Goal: Information Seeking & Learning: Find specific fact

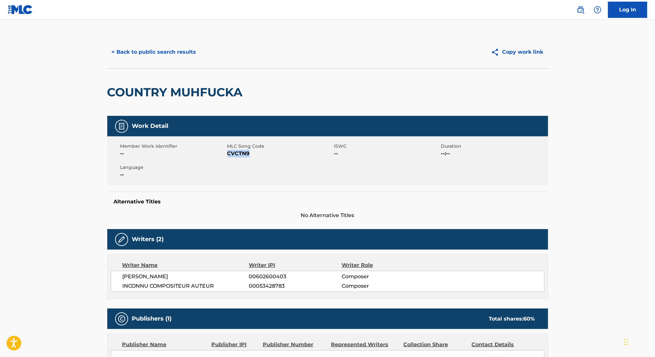
click at [156, 50] on button "< Back to public search results" at bounding box center [154, 52] width 94 height 16
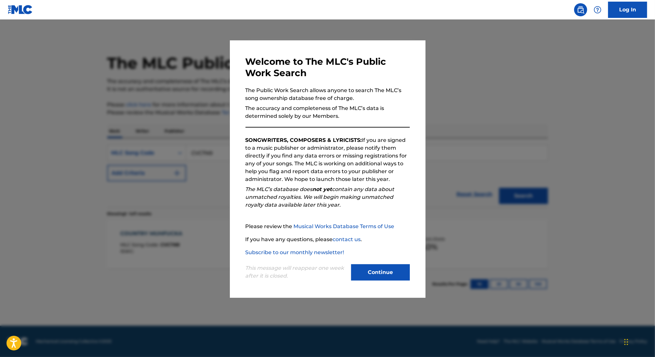
click at [195, 125] on div at bounding box center [327, 198] width 655 height 357
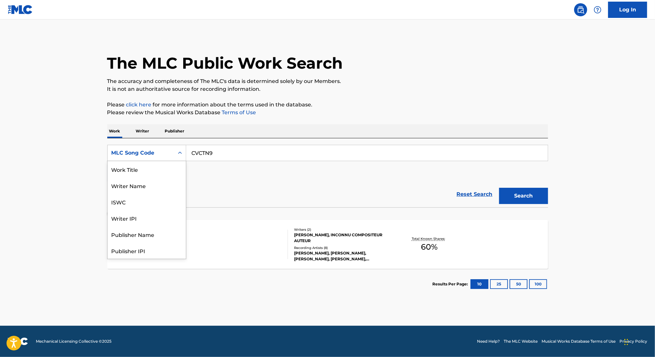
click at [143, 155] on div "MLC Song Code" at bounding box center [140, 153] width 59 height 8
click at [134, 169] on div "Work Title" at bounding box center [147, 169] width 78 height 16
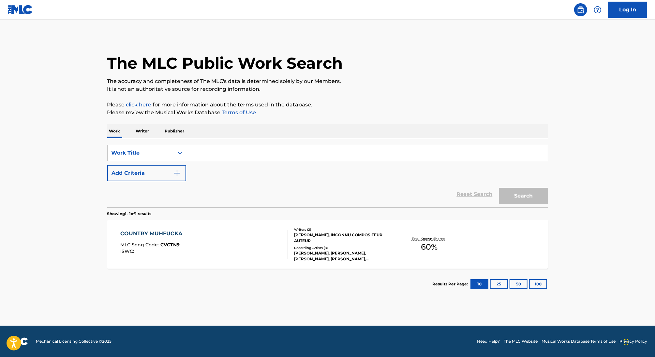
click at [170, 177] on button "Add Criteria" at bounding box center [146, 173] width 79 height 16
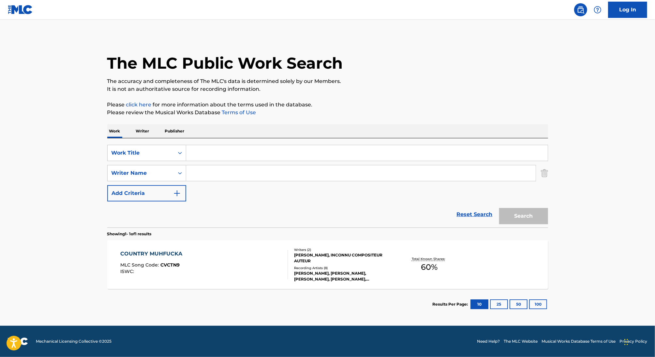
click at [209, 152] on input "Search Form" at bounding box center [366, 153] width 361 height 16
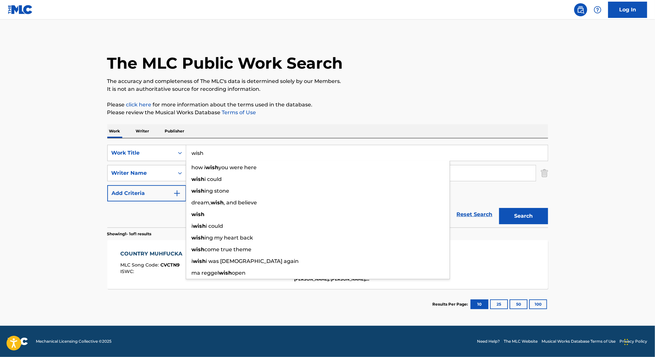
type input "wish"
click at [441, 110] on p "Please review the Musical Works Database Terms of Use" at bounding box center [327, 113] width 440 height 8
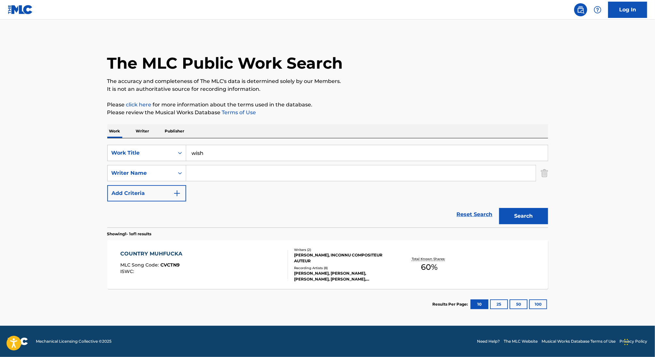
click at [284, 174] on input "Search Form" at bounding box center [360, 173] width 349 height 16
type input "[PERSON_NAME]"
click at [499, 208] on button "Search" at bounding box center [523, 216] width 49 height 16
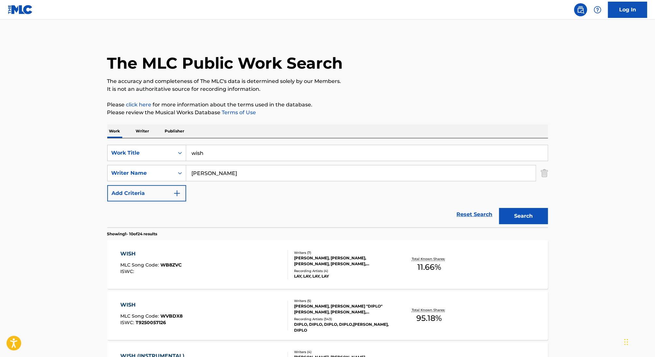
click at [252, 258] on div "WISH MLC Song Code : WB8ZVC ISWC :" at bounding box center [203, 264] width 167 height 29
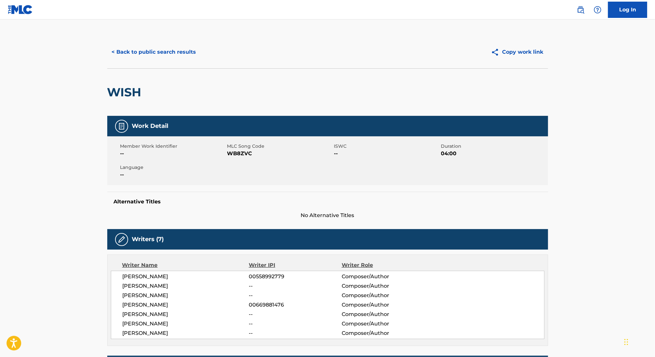
click at [141, 52] on button "< Back to public search results" at bounding box center [154, 52] width 94 height 16
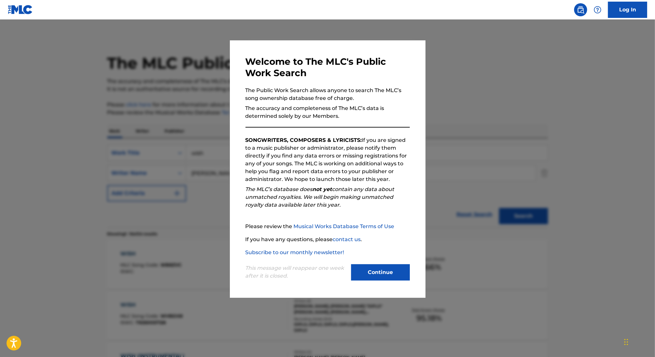
click at [204, 182] on div at bounding box center [327, 198] width 655 height 357
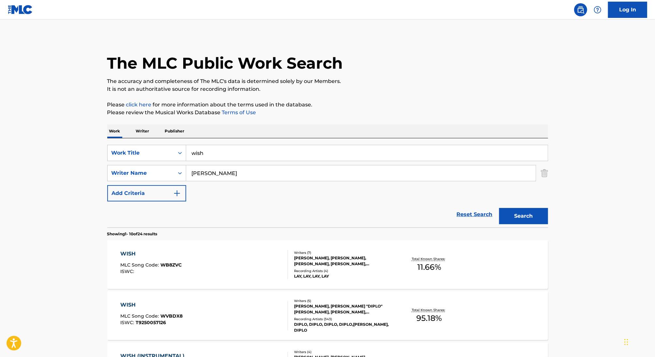
click at [200, 172] on input "[PERSON_NAME]" at bounding box center [360, 173] width 349 height 16
type input "[PERSON_NAME]"
click at [499, 208] on button "Search" at bounding box center [523, 216] width 49 height 16
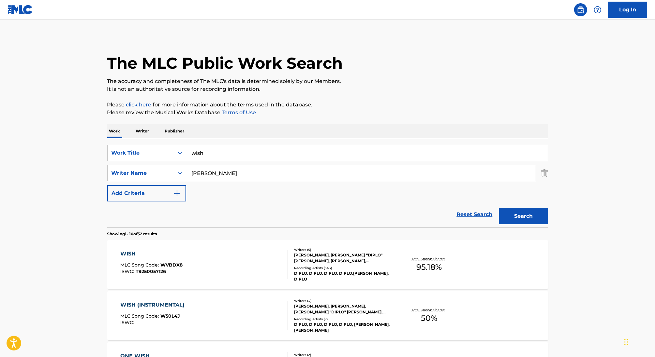
click at [237, 270] on div "WISH MLC Song Code : WVBDX8 ISWC : T9250057126" at bounding box center [203, 264] width 167 height 29
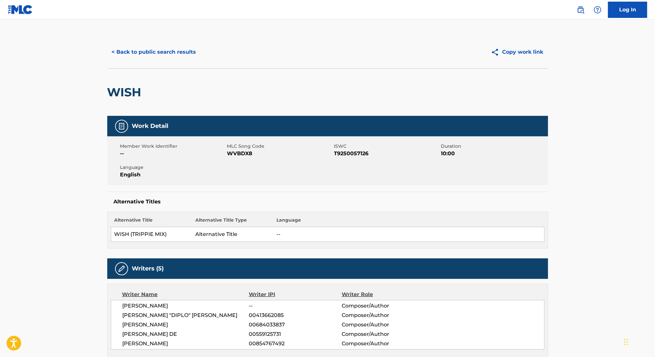
click at [144, 52] on button "< Back to public search results" at bounding box center [154, 52] width 94 height 16
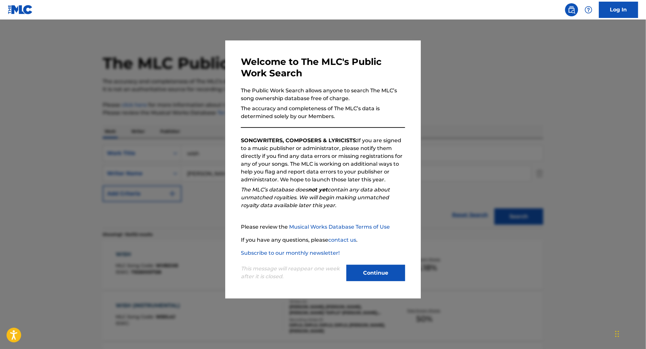
click at [390, 277] on button "Continue" at bounding box center [375, 273] width 59 height 16
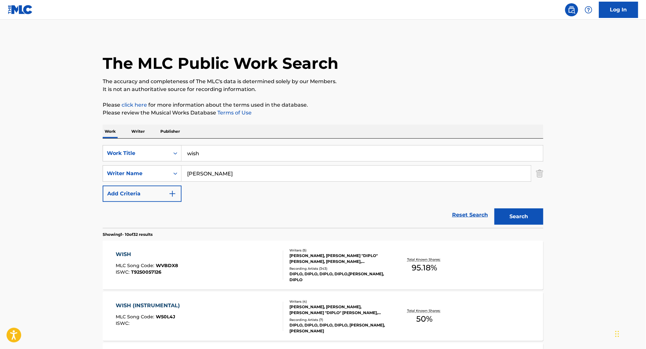
click at [540, 173] on img "Search Form" at bounding box center [539, 173] width 7 height 16
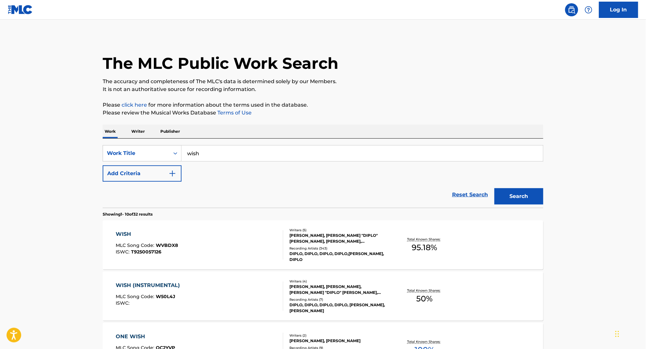
drag, startPoint x: 222, startPoint y: 156, endPoint x: 96, endPoint y: 120, distance: 131.3
click at [127, 175] on button "Add Criteria" at bounding box center [142, 173] width 79 height 16
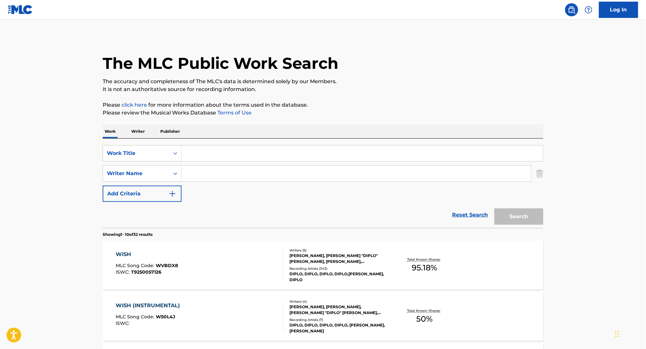
click at [274, 152] on input "Search Form" at bounding box center [361, 153] width 361 height 16
paste input "[PERSON_NAME] REMIX"
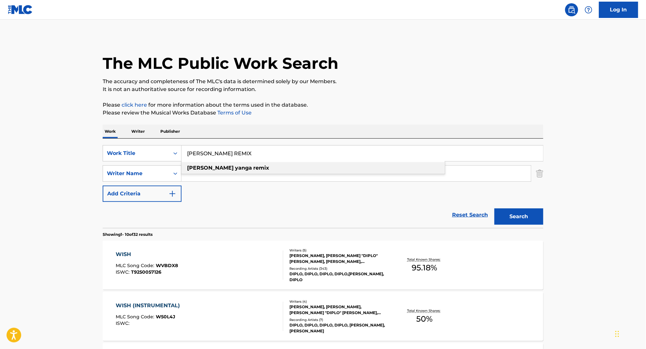
click at [249, 167] on div "[PERSON_NAME] remix" at bounding box center [312, 168] width 263 height 12
type input "[PERSON_NAME] remix"
click at [281, 173] on div "[PERSON_NAME] remix" at bounding box center [312, 168] width 263 height 12
click at [281, 173] on input "Search Form" at bounding box center [355, 173] width 349 height 16
paste input "[PERSON_NAME]"
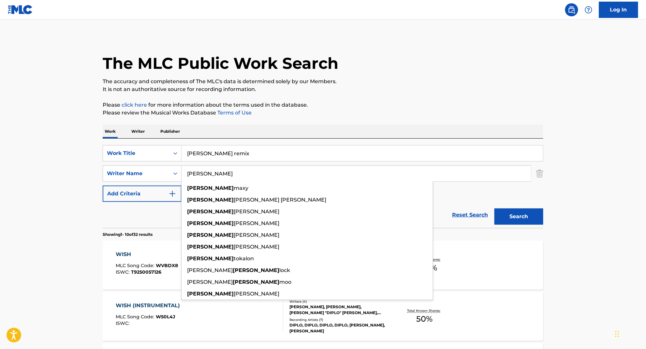
type input "[PERSON_NAME]"
click at [494, 208] on button "Search" at bounding box center [518, 216] width 49 height 16
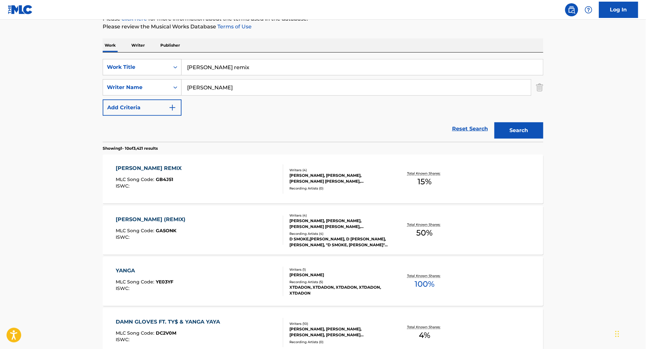
scroll to position [88, 0]
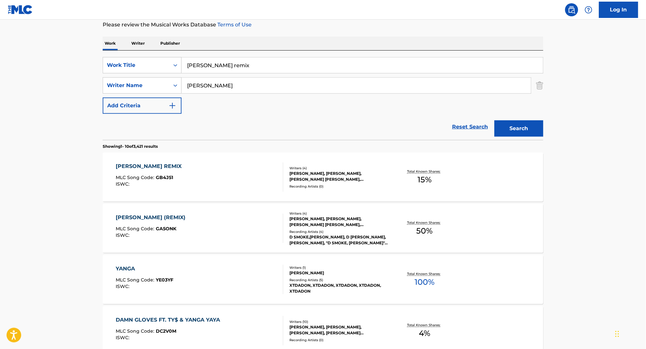
click at [337, 229] on div "Recording Artists ( 4 )" at bounding box center [338, 231] width 98 height 5
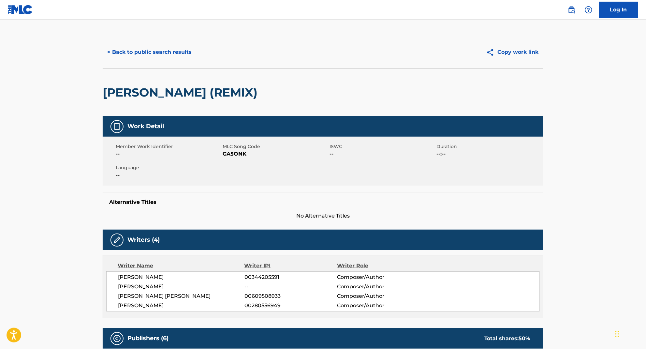
click at [176, 50] on button "< Back to public search results" at bounding box center [150, 52] width 94 height 16
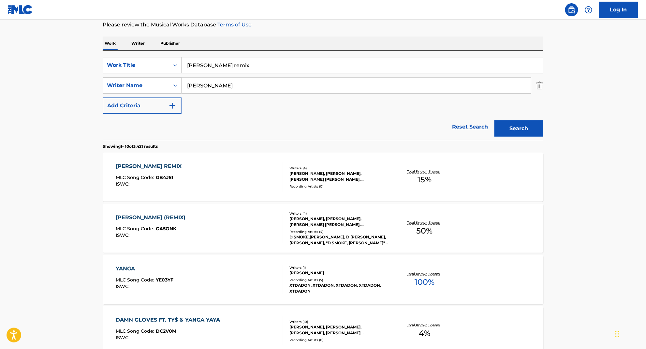
click at [331, 184] on div "Recording Artists ( 0 )" at bounding box center [338, 186] width 98 height 5
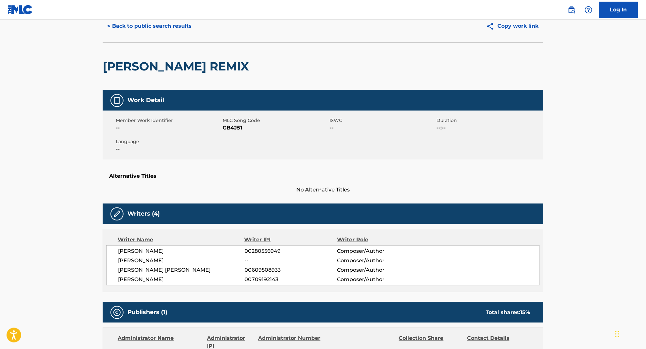
scroll to position [28, 0]
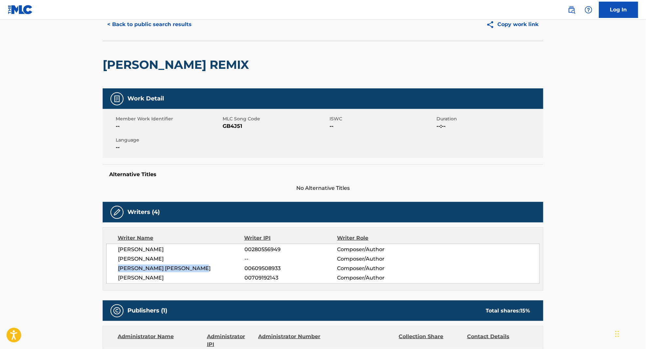
drag, startPoint x: 210, startPoint y: 269, endPoint x: 111, endPoint y: 269, distance: 98.7
click at [111, 269] on div "[PERSON_NAME] 00280556949 Composer/Author [PERSON_NAME] -- Composer/Author [PER…" at bounding box center [322, 263] width 433 height 40
drag, startPoint x: 251, startPoint y: 268, endPoint x: 294, endPoint y: 268, distance: 42.7
click at [294, 268] on span "00609508933" at bounding box center [290, 268] width 93 height 8
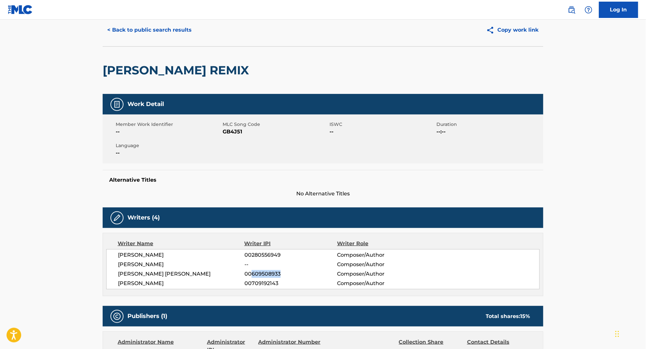
click at [130, 29] on button "< Back to public search results" at bounding box center [150, 30] width 94 height 16
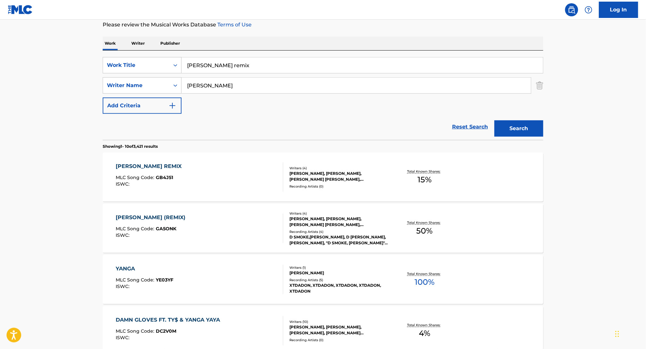
click at [237, 231] on div "[PERSON_NAME] (REMIX) MLC Song Code : GA5ONK ISWC :" at bounding box center [199, 227] width 167 height 29
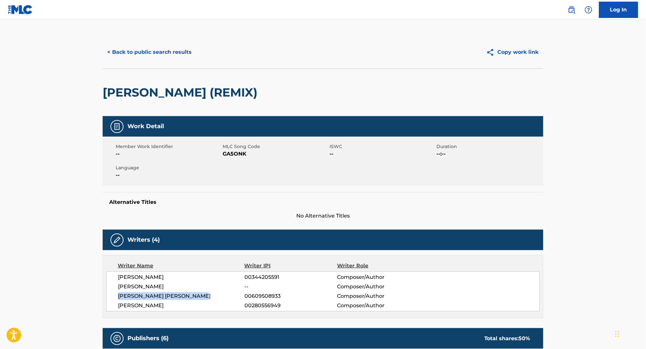
drag, startPoint x: 210, startPoint y: 295, endPoint x: 82, endPoint y: 295, distance: 127.4
drag, startPoint x: 252, startPoint y: 297, endPoint x: 346, endPoint y: 297, distance: 94.5
click at [346, 297] on div "[PERSON_NAME] [PERSON_NAME] 00609508933 Composer/Author" at bounding box center [328, 296] width 421 height 8
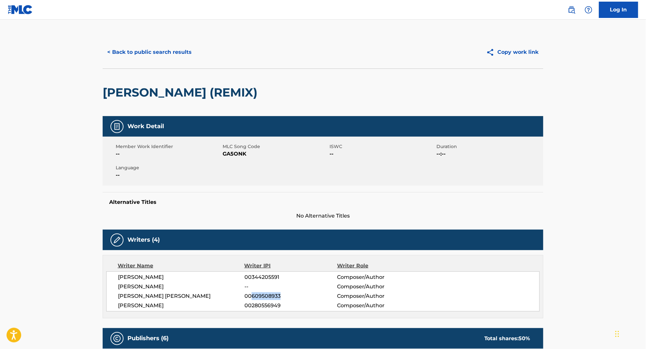
drag, startPoint x: 252, startPoint y: 296, endPoint x: 281, endPoint y: 296, distance: 29.6
click at [281, 296] on span "00609508933" at bounding box center [290, 296] width 93 height 8
click at [252, 295] on span "00609508933" at bounding box center [290, 296] width 93 height 8
drag, startPoint x: 244, startPoint y: 296, endPoint x: 253, endPoint y: 296, distance: 9.1
click at [253, 296] on span "00609508933" at bounding box center [290, 296] width 93 height 8
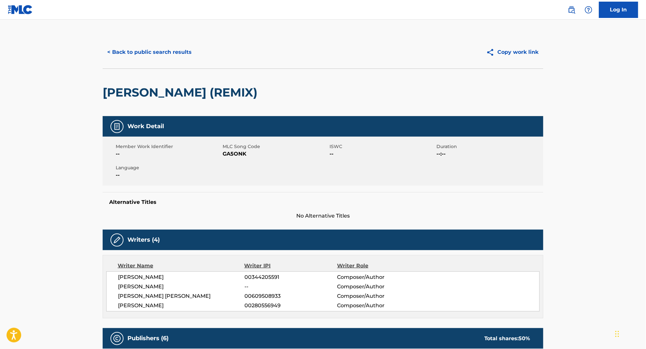
click at [281, 295] on span "00609508933" at bounding box center [290, 296] width 93 height 8
drag, startPoint x: 252, startPoint y: 296, endPoint x: 287, endPoint y: 298, distance: 35.9
click at [287, 298] on span "00609508933" at bounding box center [290, 296] width 93 height 8
click at [293, 292] on span "00609508933" at bounding box center [290, 296] width 93 height 8
drag, startPoint x: 252, startPoint y: 295, endPoint x: 305, endPoint y: 295, distance: 52.5
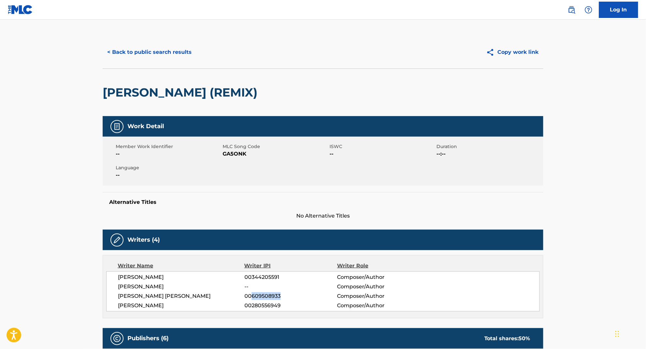
click at [305, 295] on span "00609508933" at bounding box center [290, 296] width 93 height 8
copy span "609508933"
drag, startPoint x: 212, startPoint y: 295, endPoint x: 119, endPoint y: 293, distance: 93.2
click at [119, 293] on span "[PERSON_NAME] [PERSON_NAME]" at bounding box center [181, 296] width 126 height 8
